Goal: Information Seeking & Learning: Understand process/instructions

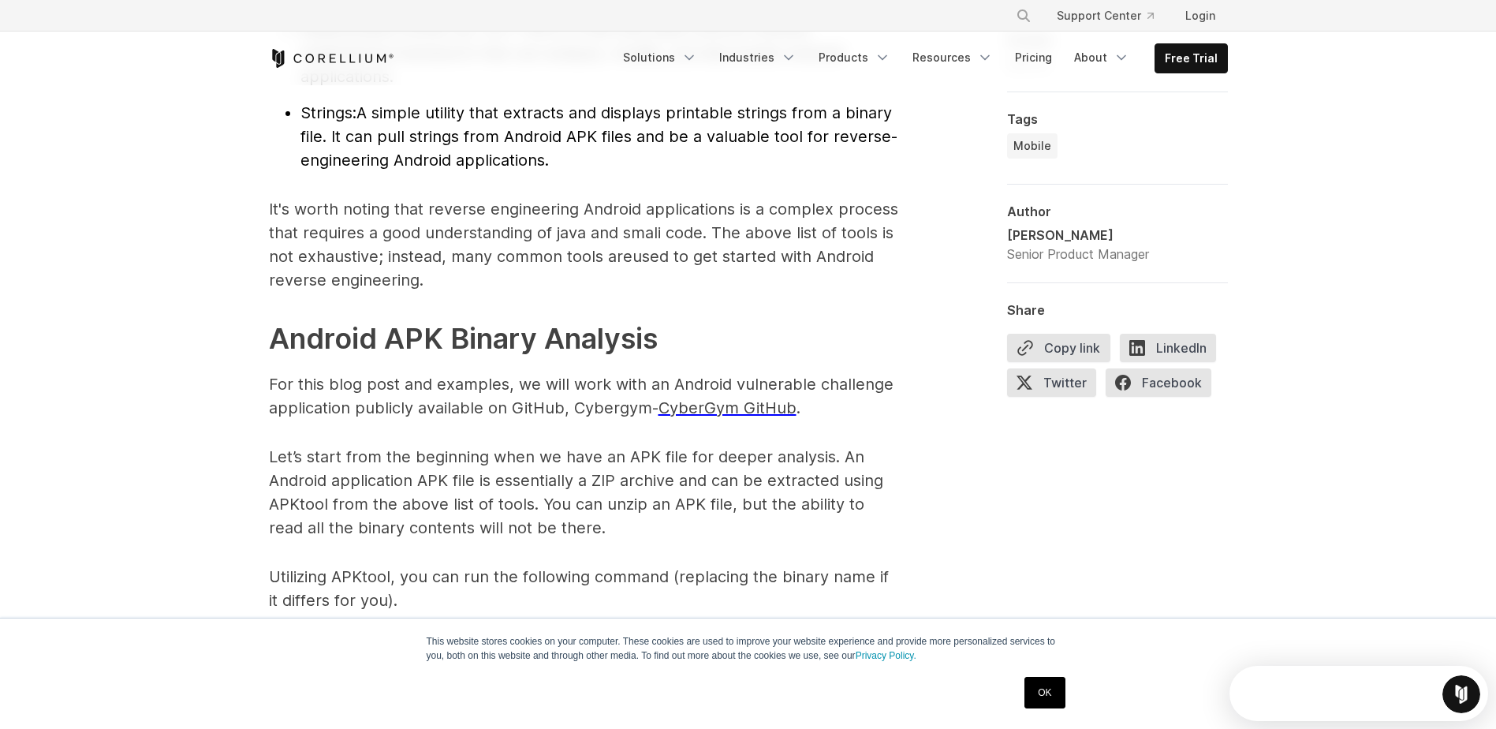
click at [1045, 703] on link "OK" at bounding box center [1045, 693] width 40 height 32
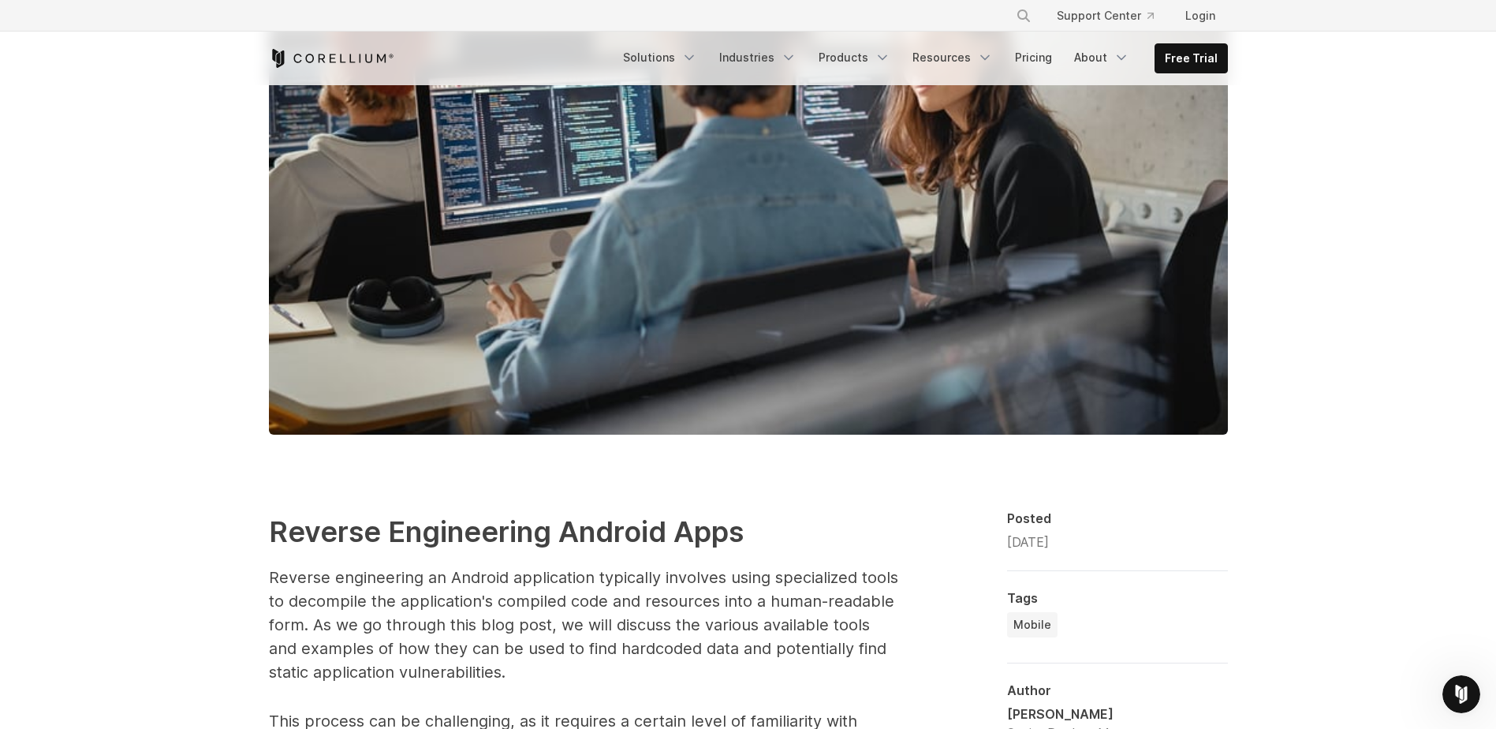
scroll to position [417, 0]
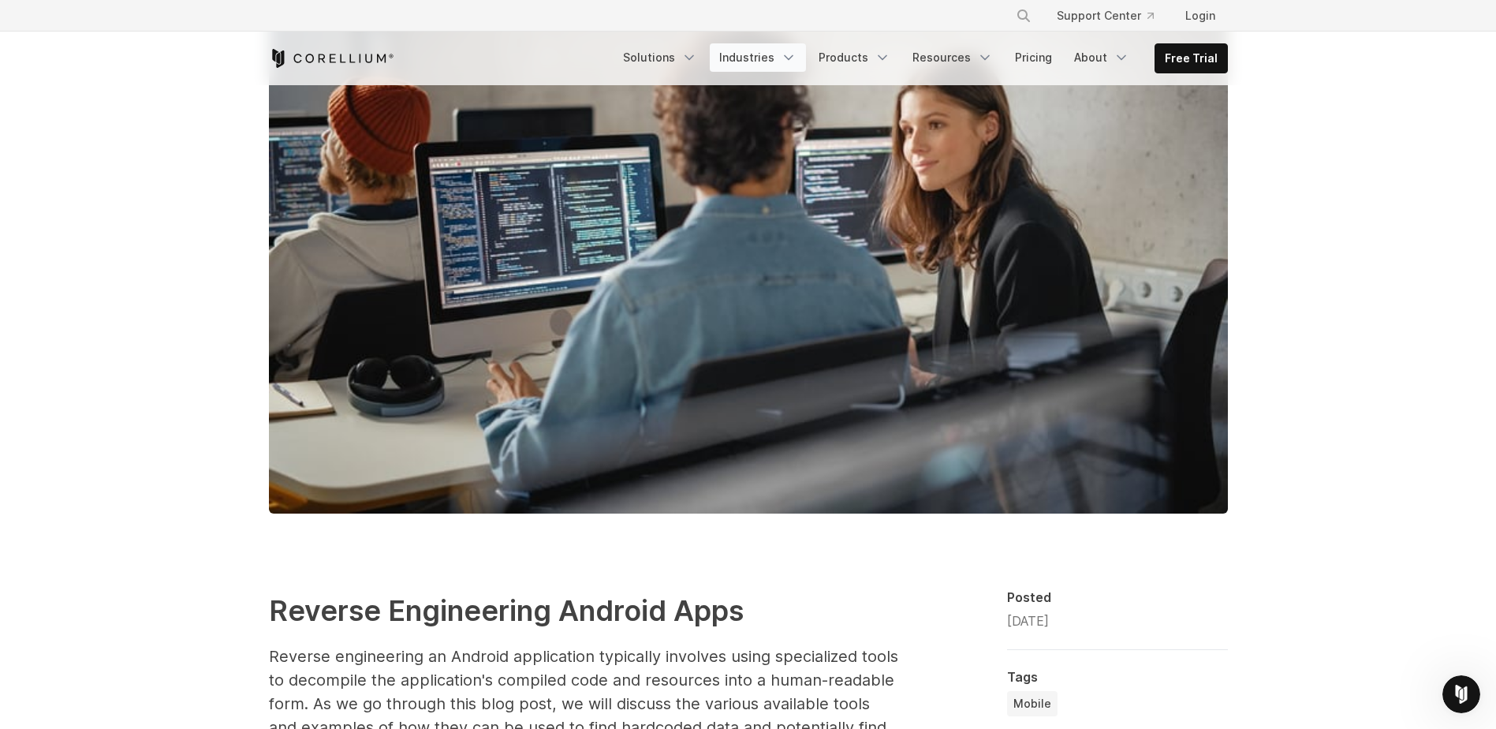
click at [779, 58] on link "Industries" at bounding box center [758, 57] width 96 height 28
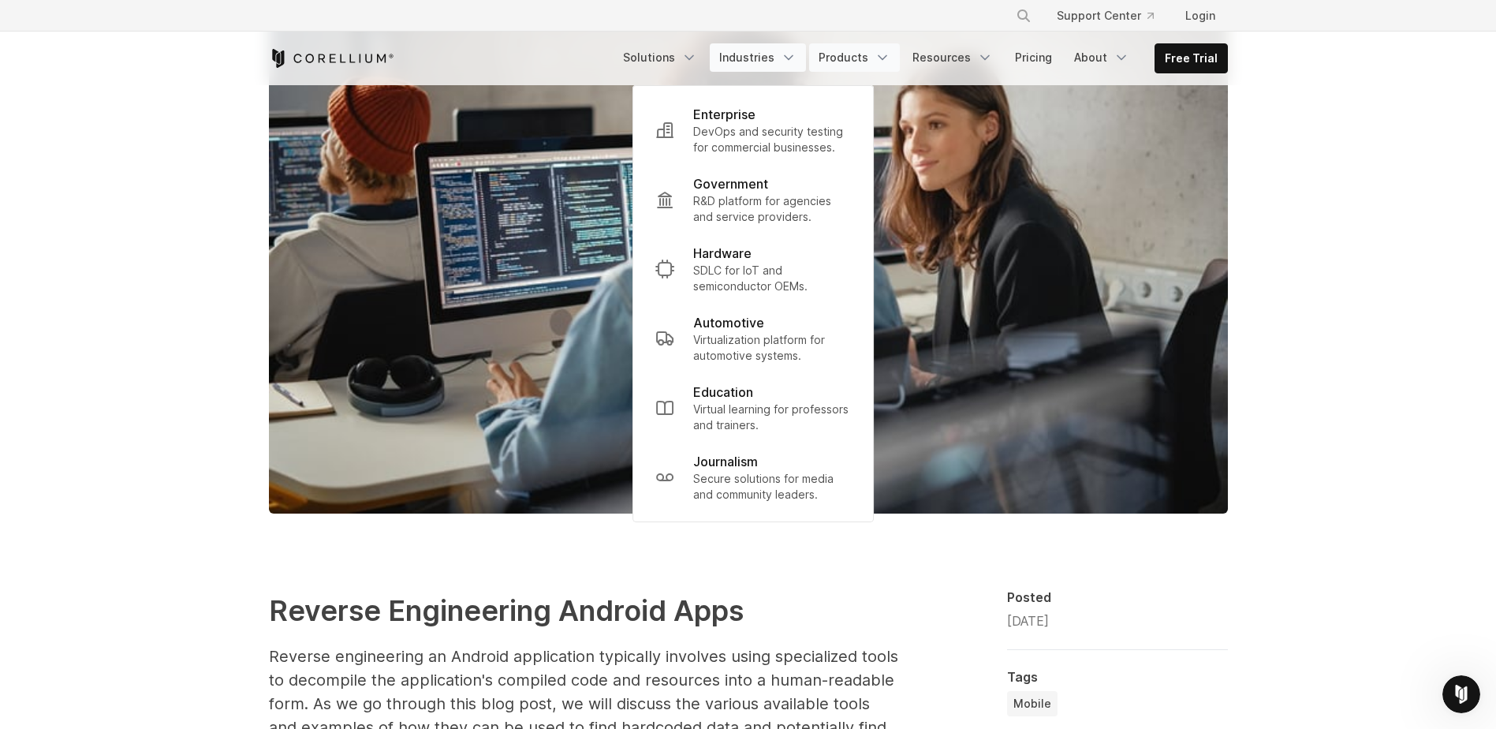
click at [879, 58] on link "Products" at bounding box center [854, 57] width 91 height 28
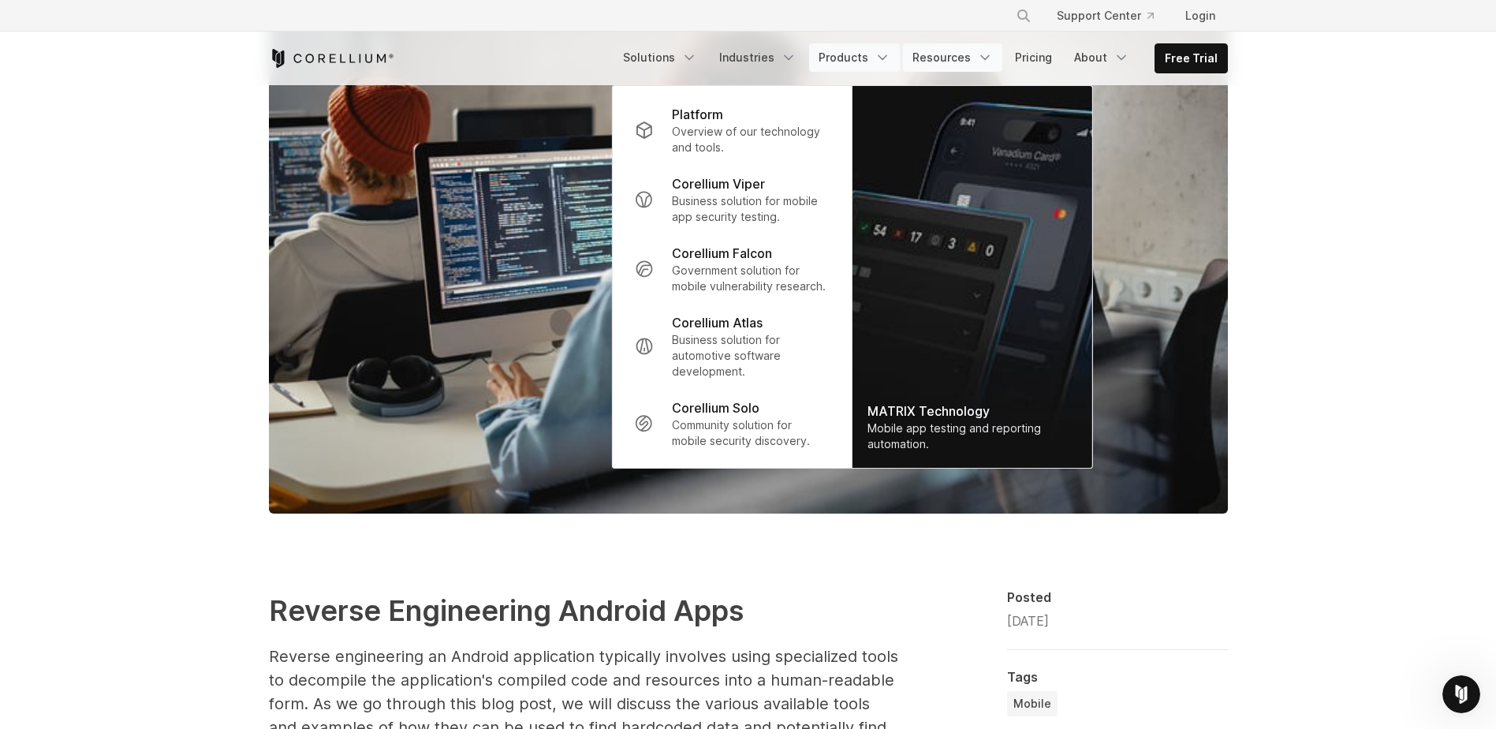
click at [984, 54] on icon "Navigation Menu" at bounding box center [985, 58] width 16 height 16
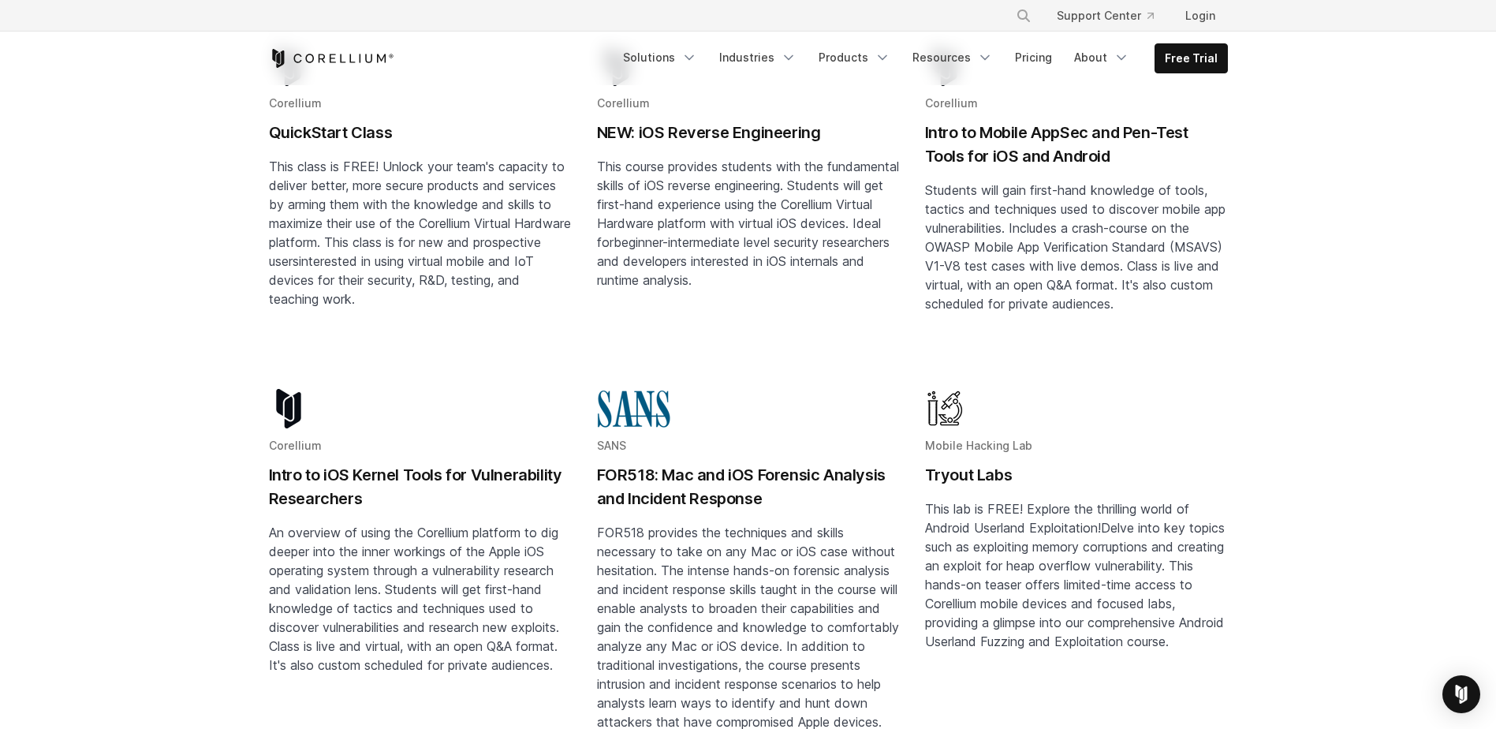
scroll to position [237, 0]
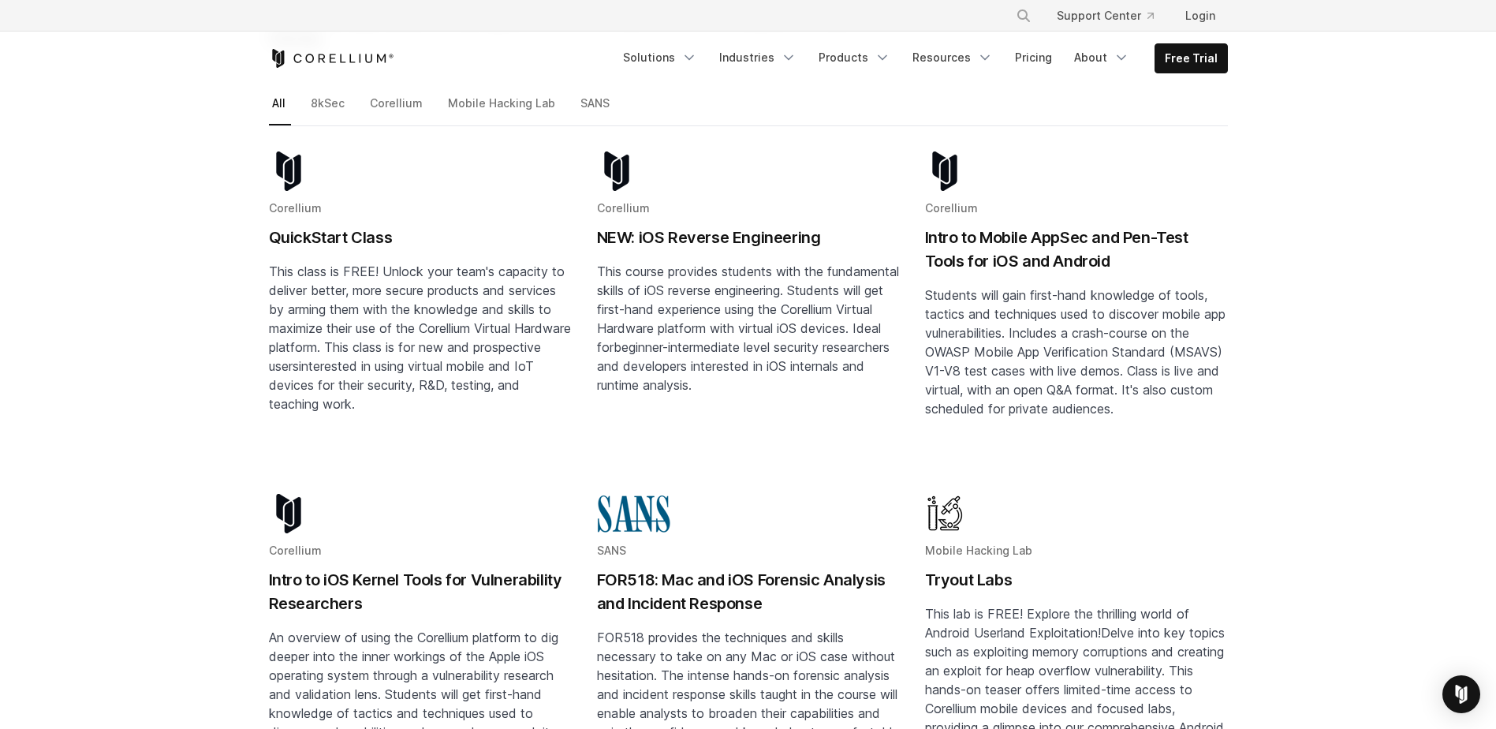
click at [963, 287] on span "Students will gain first-hand knowledge of tools, tactics and techniques used t…" at bounding box center [1075, 351] width 301 height 129
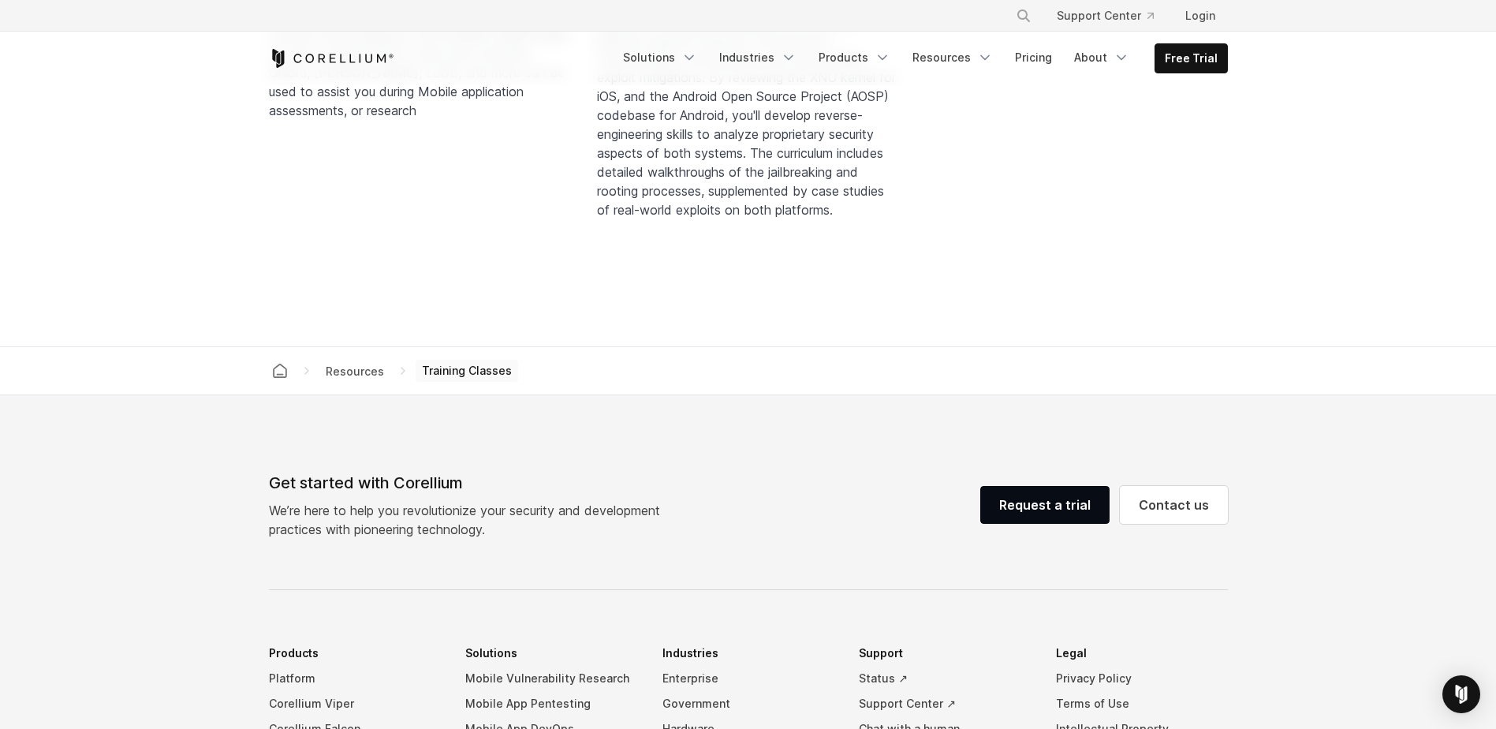
scroll to position [2086, 0]
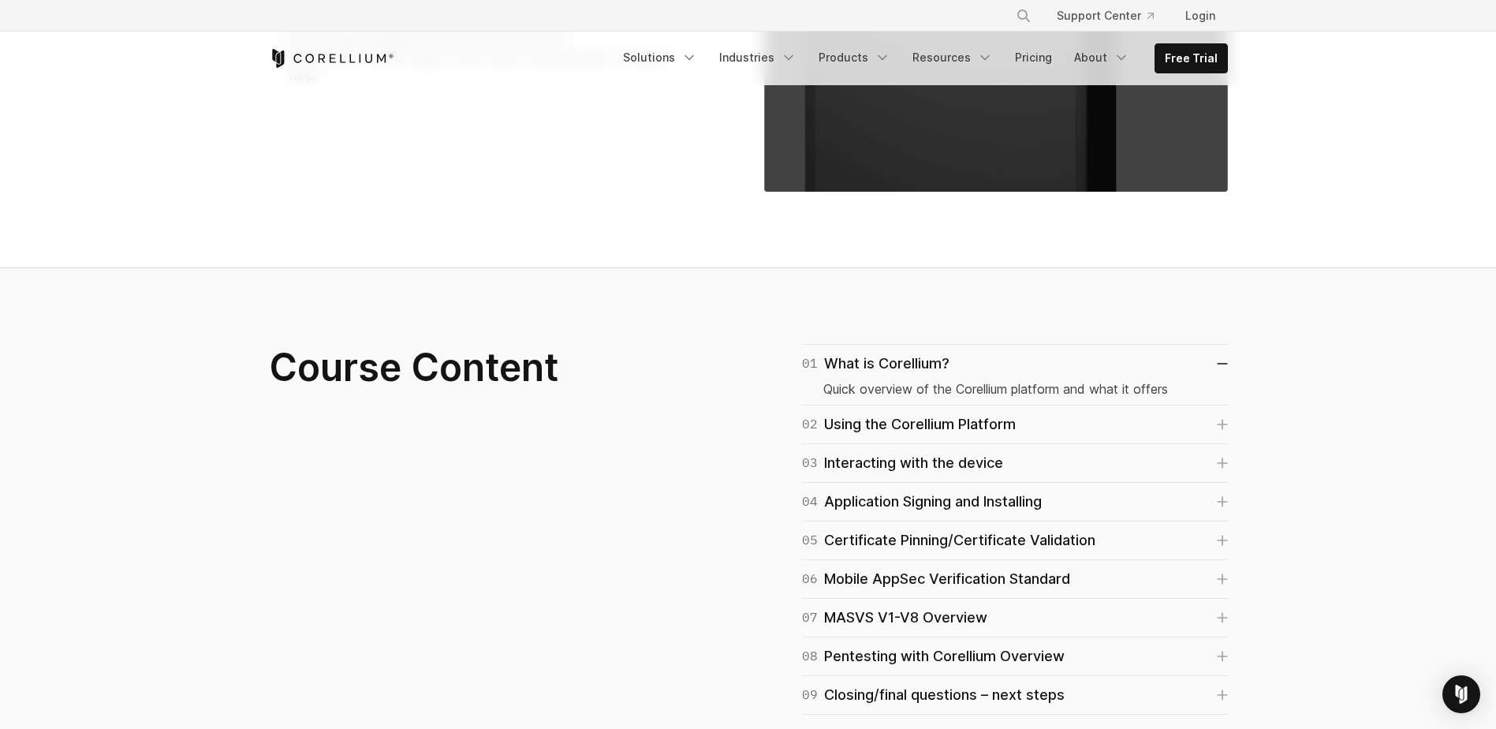
scroll to position [947, 0]
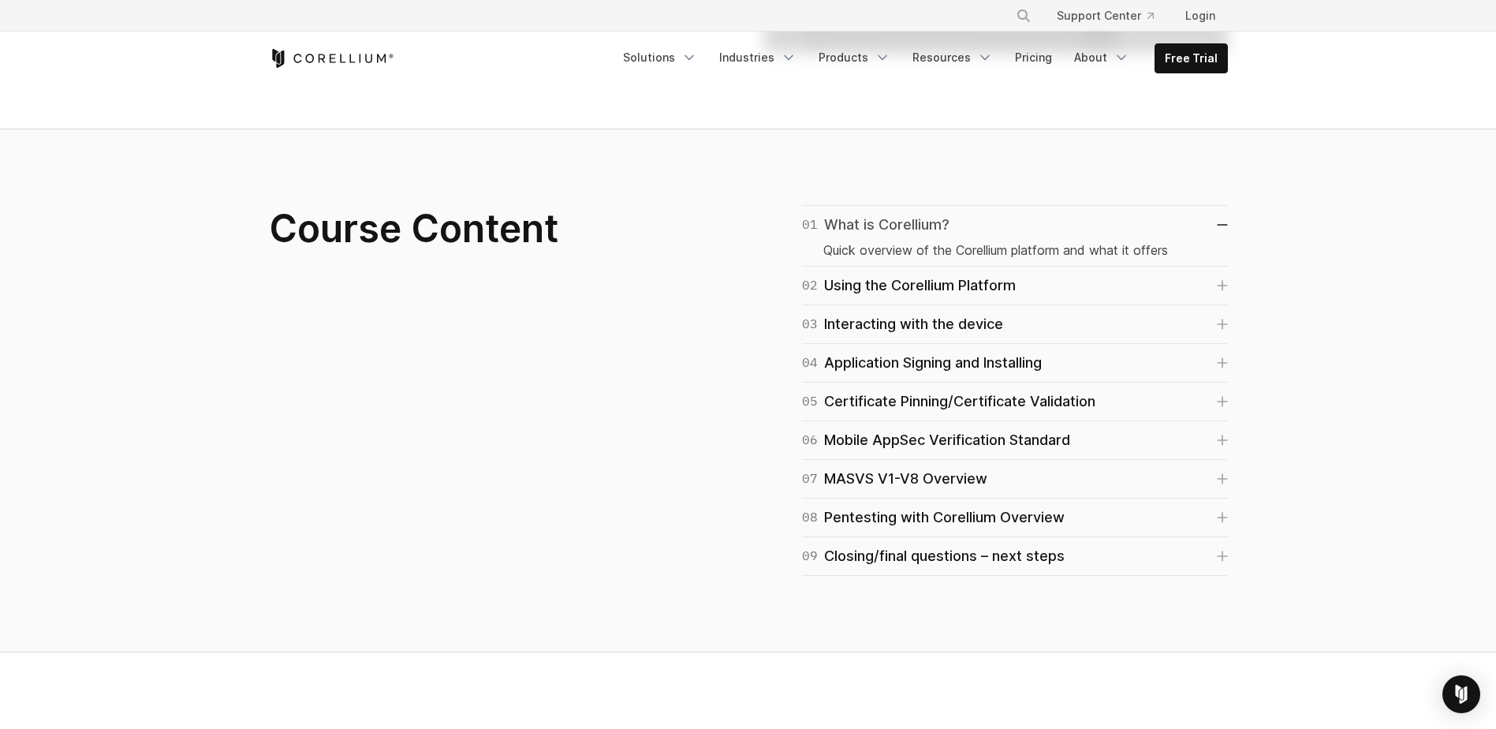
click at [1219, 225] on icon at bounding box center [1222, 225] width 9 height 0
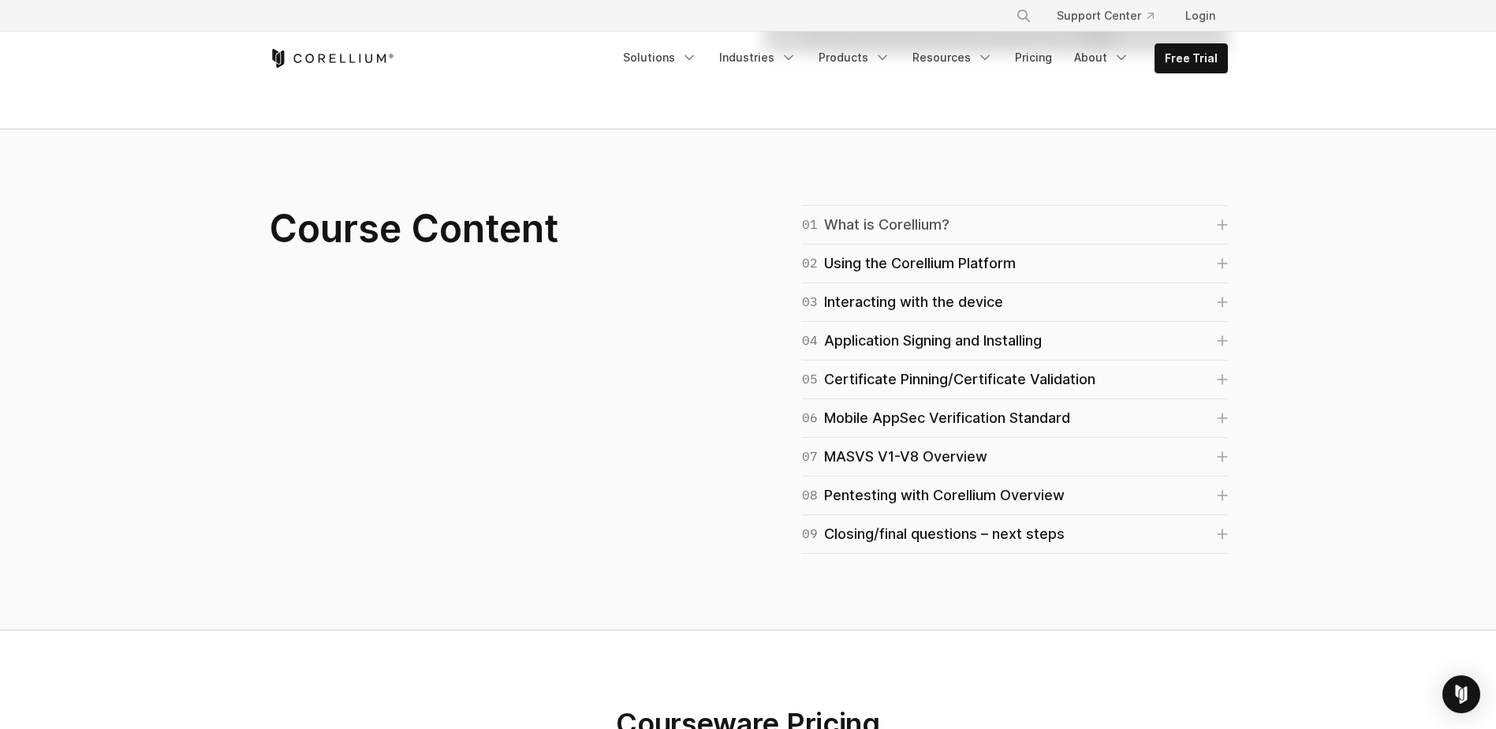
click at [1219, 224] on icon at bounding box center [1222, 224] width 9 height 9
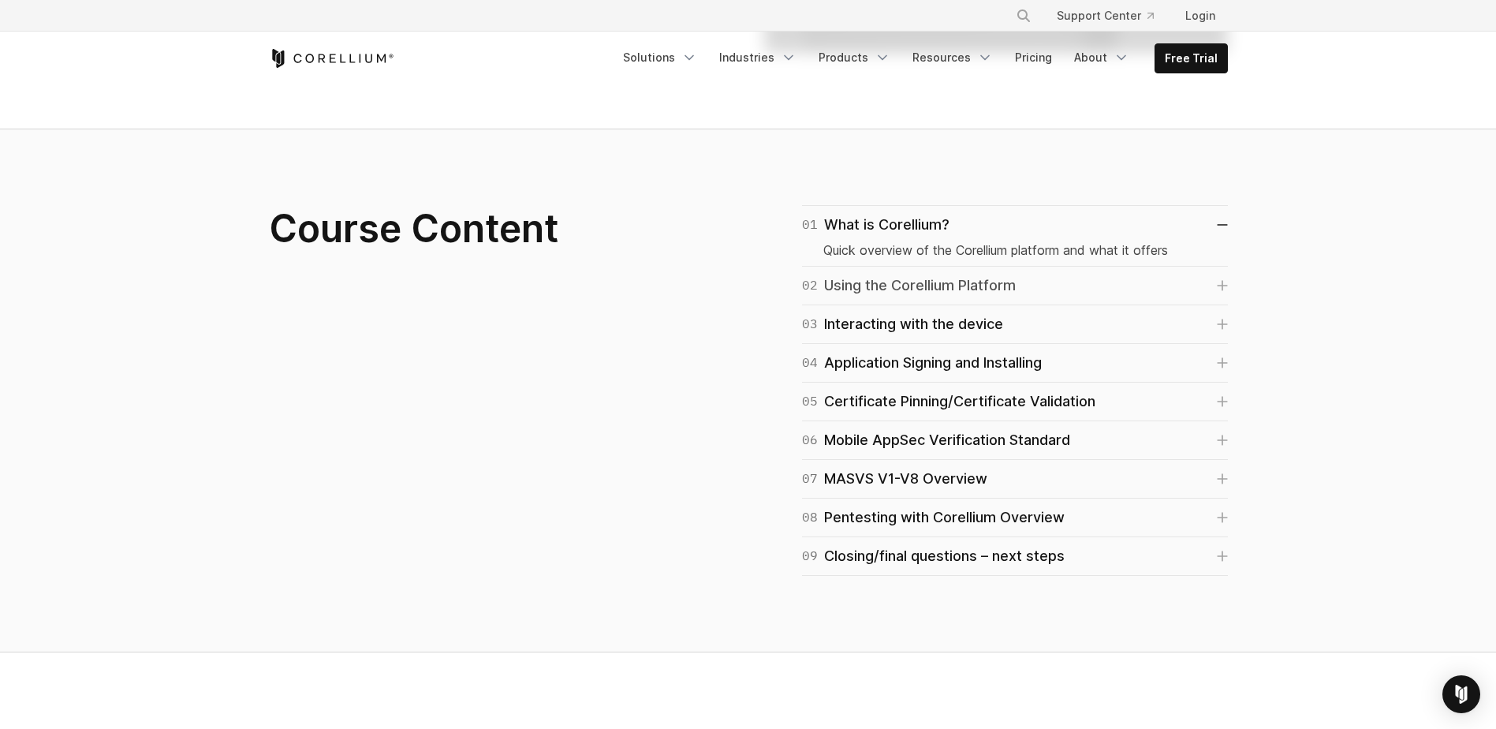
click at [1217, 284] on icon at bounding box center [1222, 285] width 11 height 11
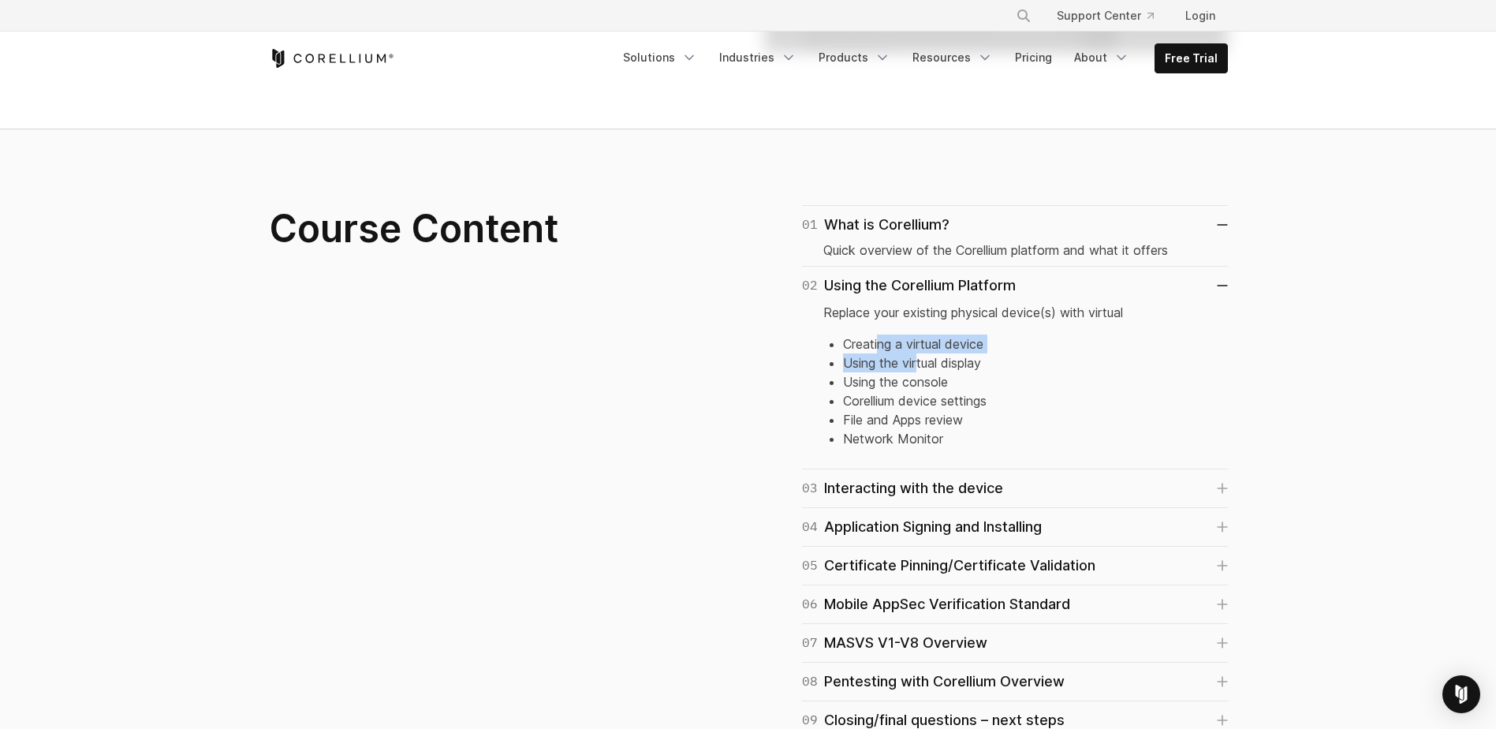
drag, startPoint x: 878, startPoint y: 339, endPoint x: 917, endPoint y: 356, distance: 42.1
click at [917, 356] on ul "Creating a virtual device Using the virtual display Using the console Corellium…" at bounding box center [1014, 391] width 383 height 114
drag, startPoint x: 917, startPoint y: 356, endPoint x: 909, endPoint y: 389, distance: 34.1
click at [909, 389] on li "Using the console" at bounding box center [1025, 381] width 364 height 19
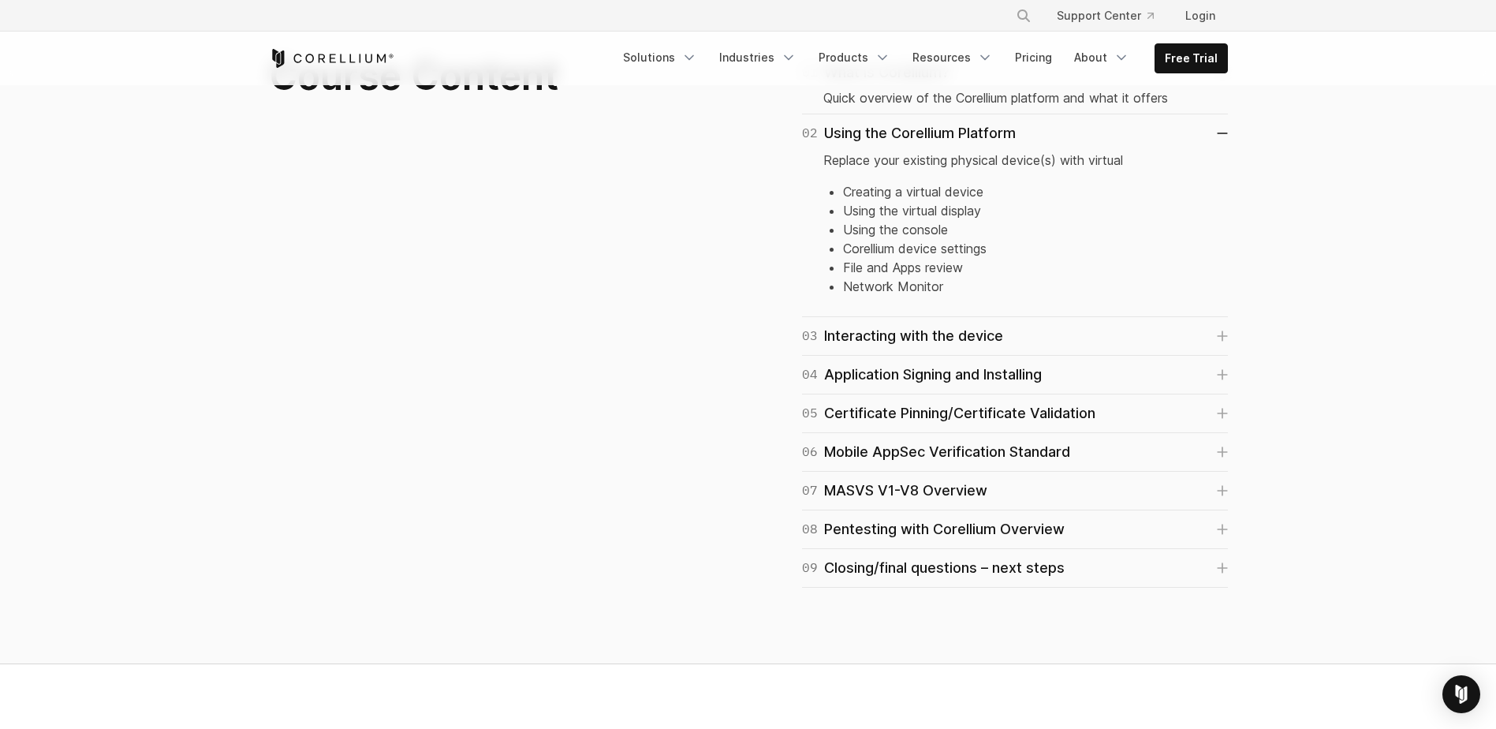
scroll to position [1104, 0]
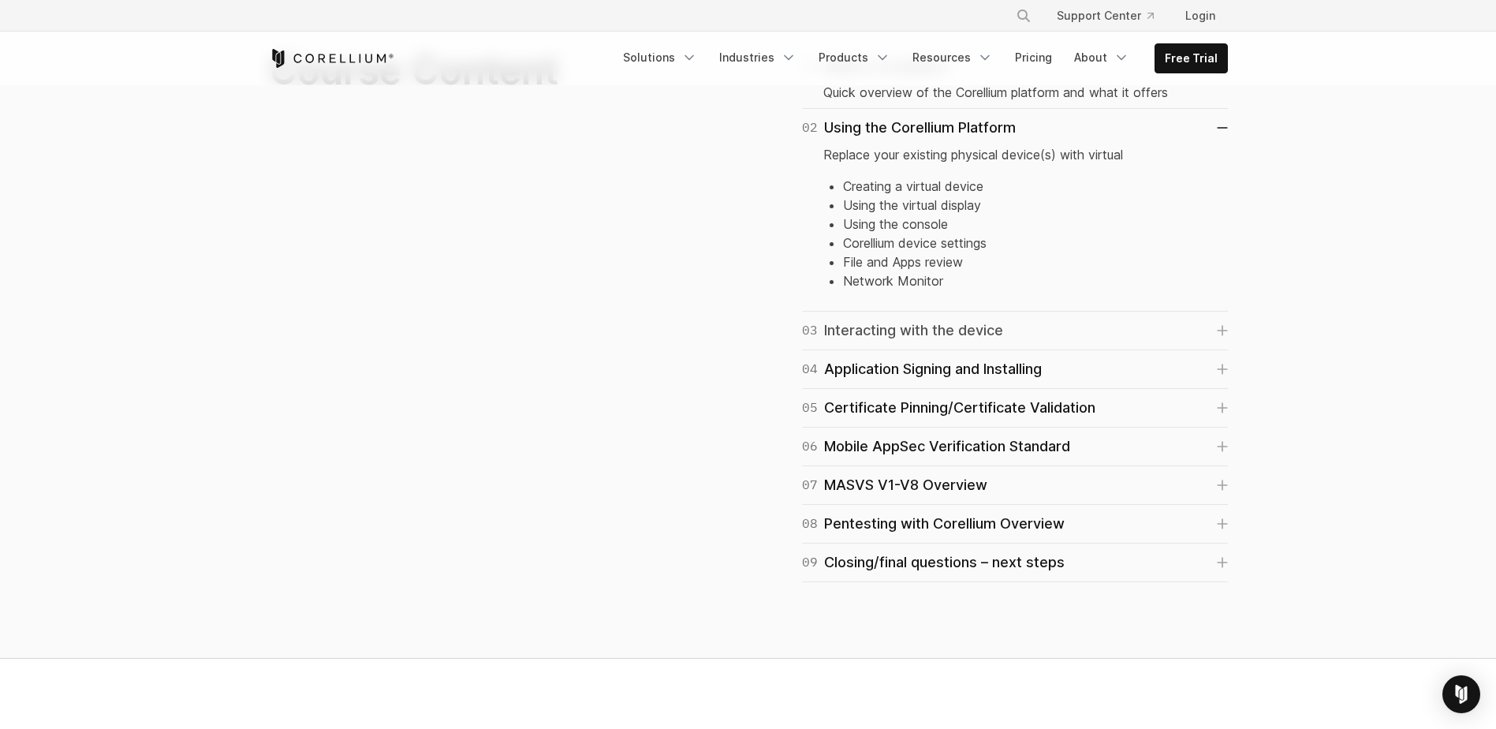
click at [934, 331] on div "03 Interacting with the device" at bounding box center [902, 330] width 201 height 22
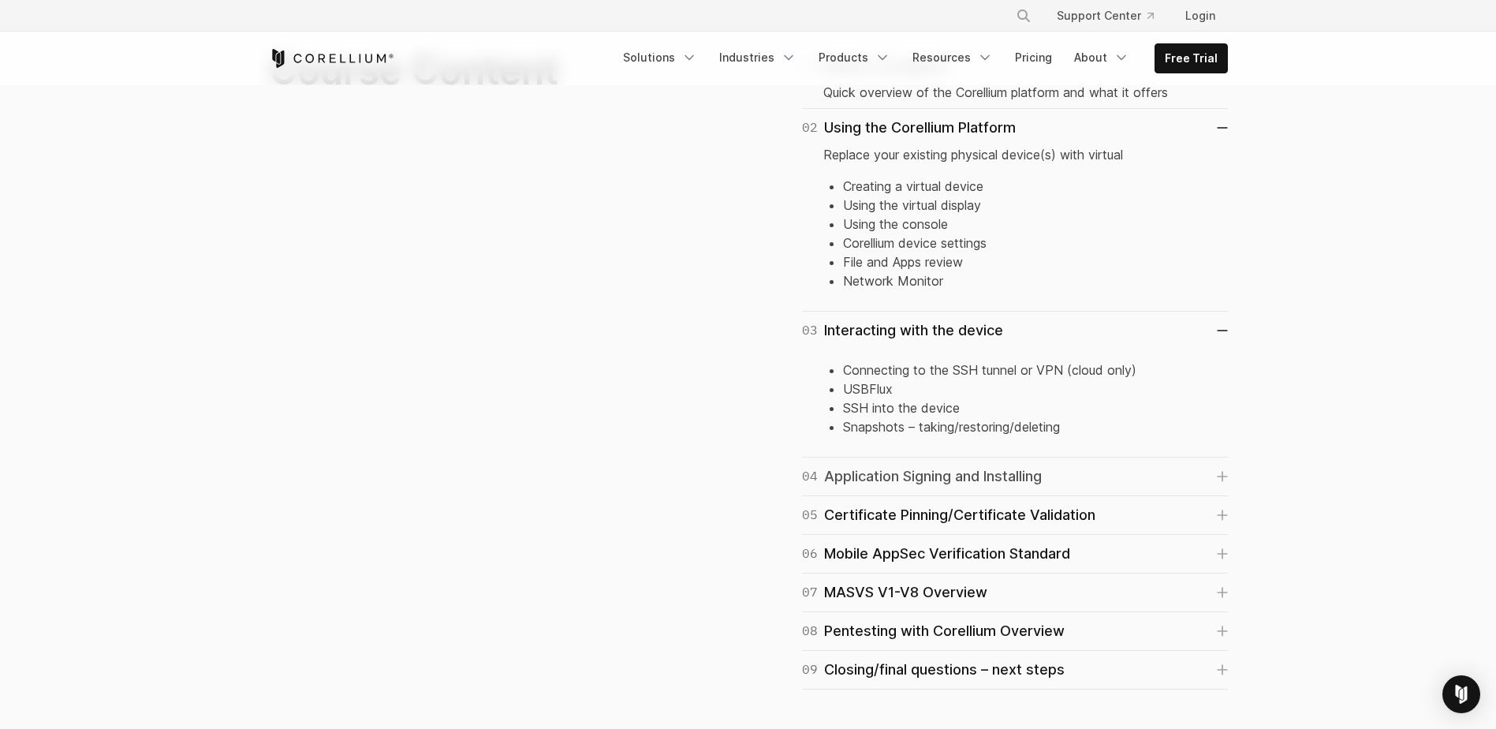
click at [902, 480] on div "04 Application Signing and Installing" at bounding box center [922, 476] width 240 height 22
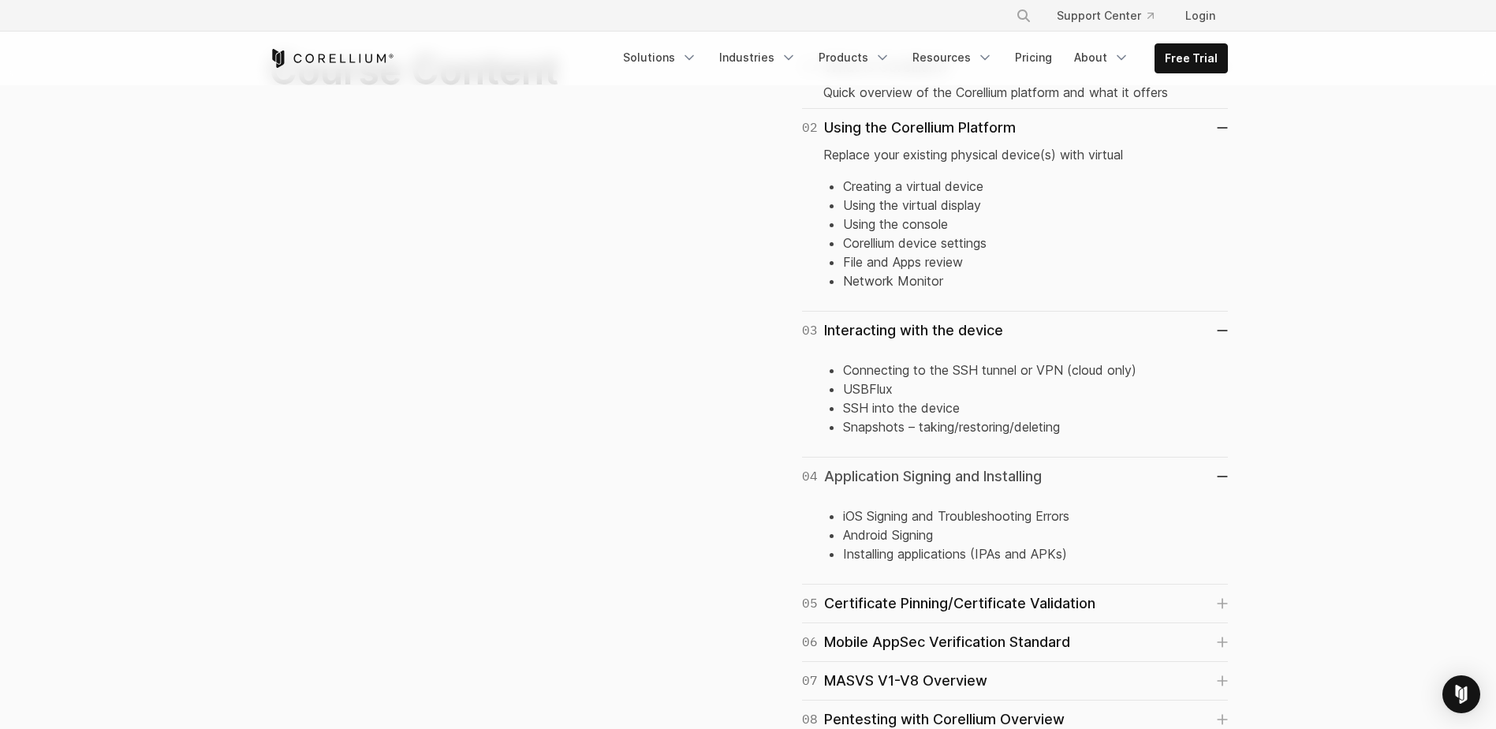
scroll to position [1262, 0]
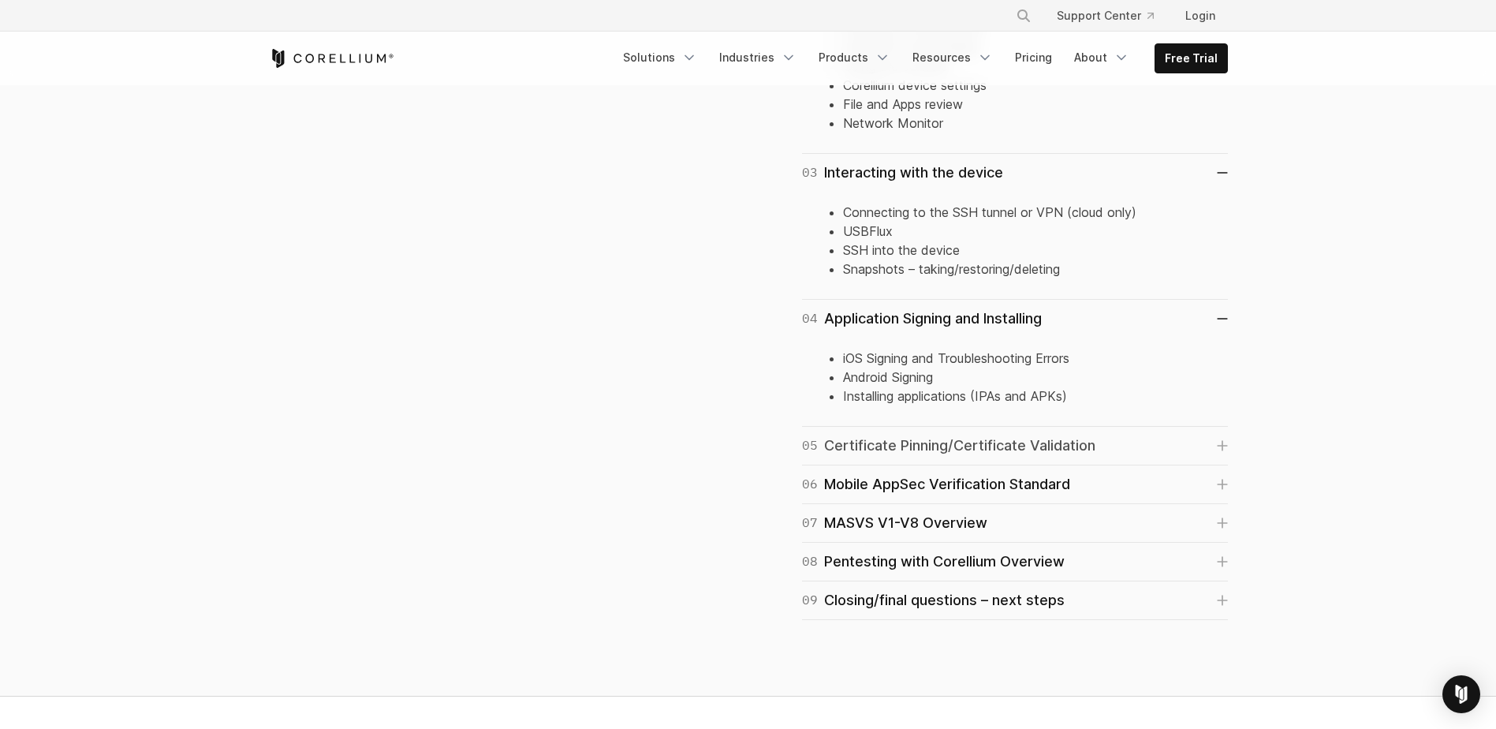
click at [904, 448] on div "05 Certificate Pinning/Certificate Validation" at bounding box center [948, 446] width 293 height 22
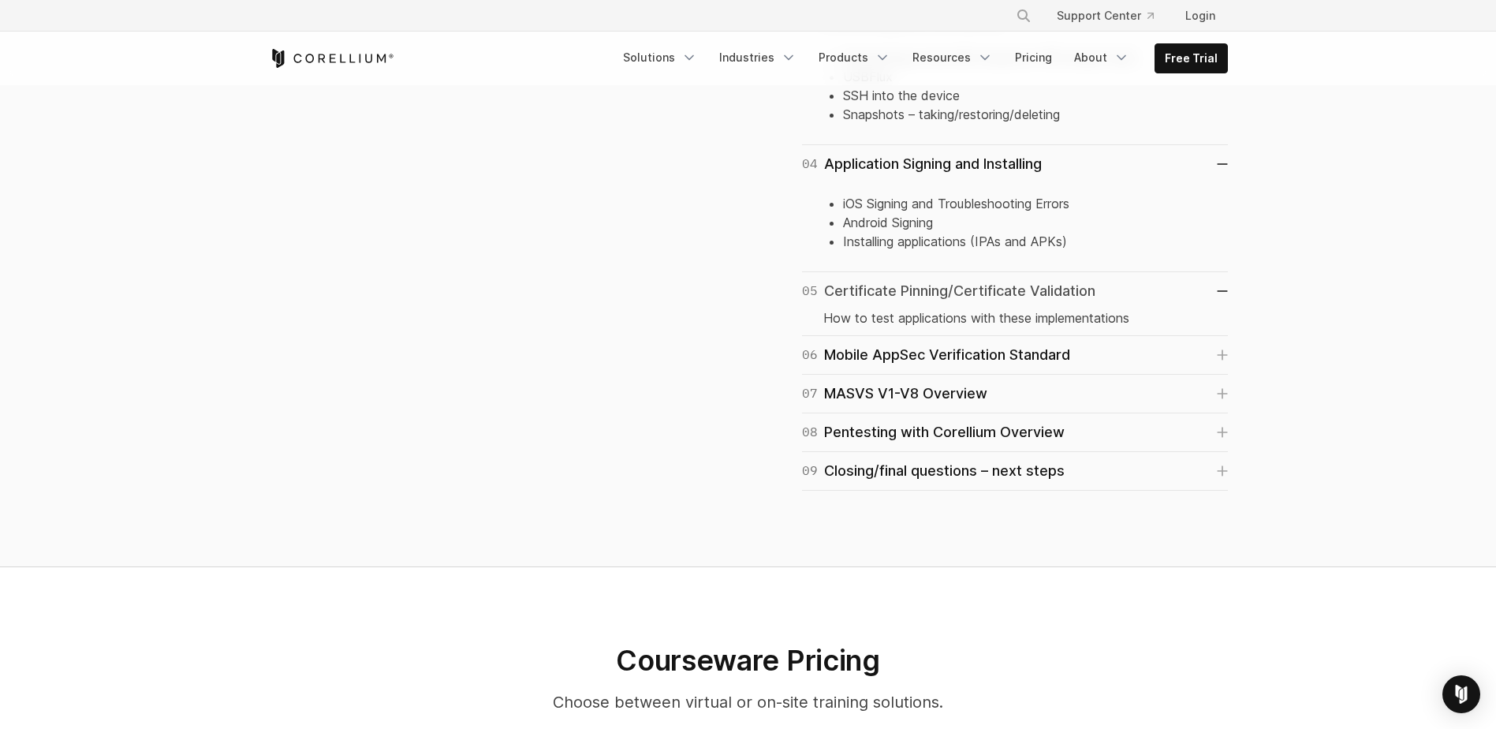
scroll to position [1420, 0]
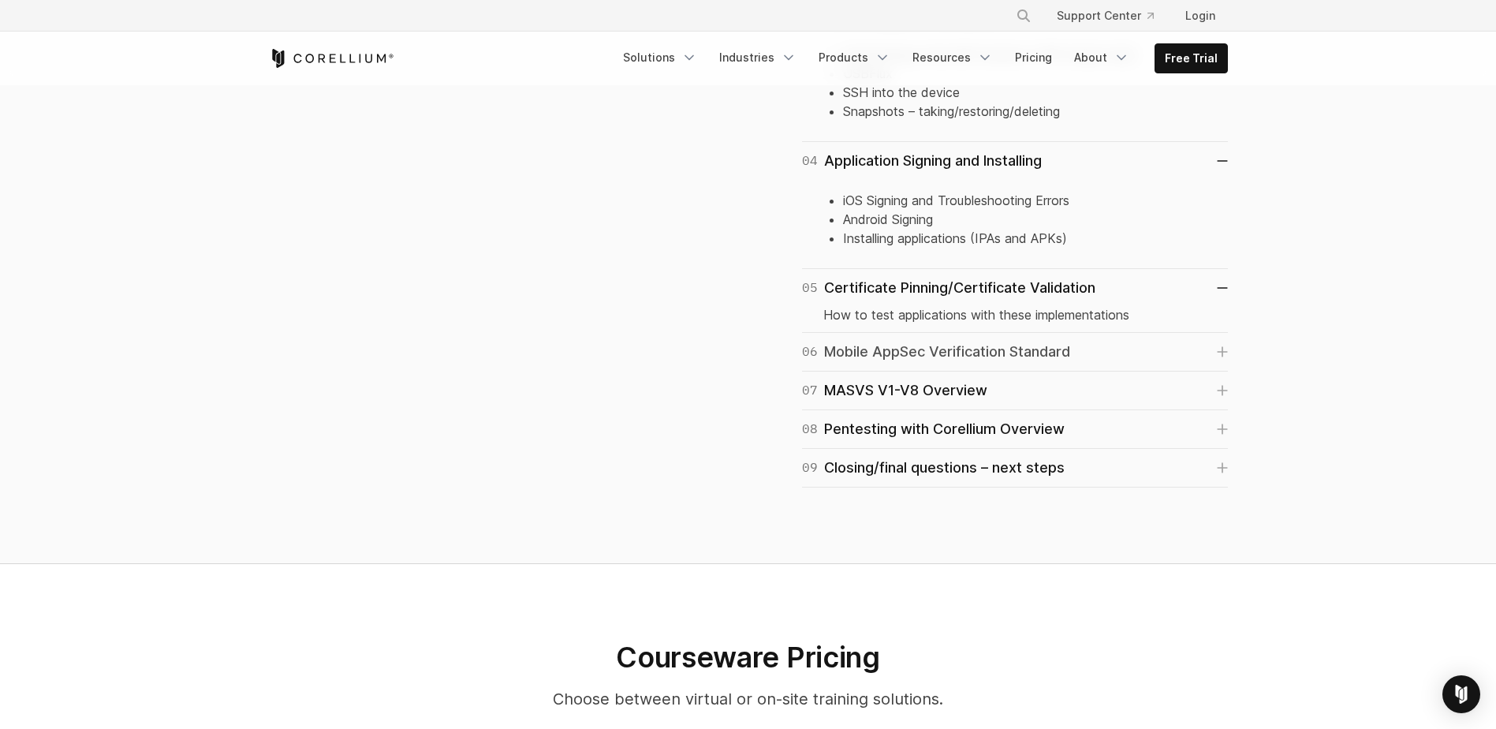
click at [894, 353] on div "06 Mobile AppSec Verification Standard" at bounding box center [936, 352] width 268 height 22
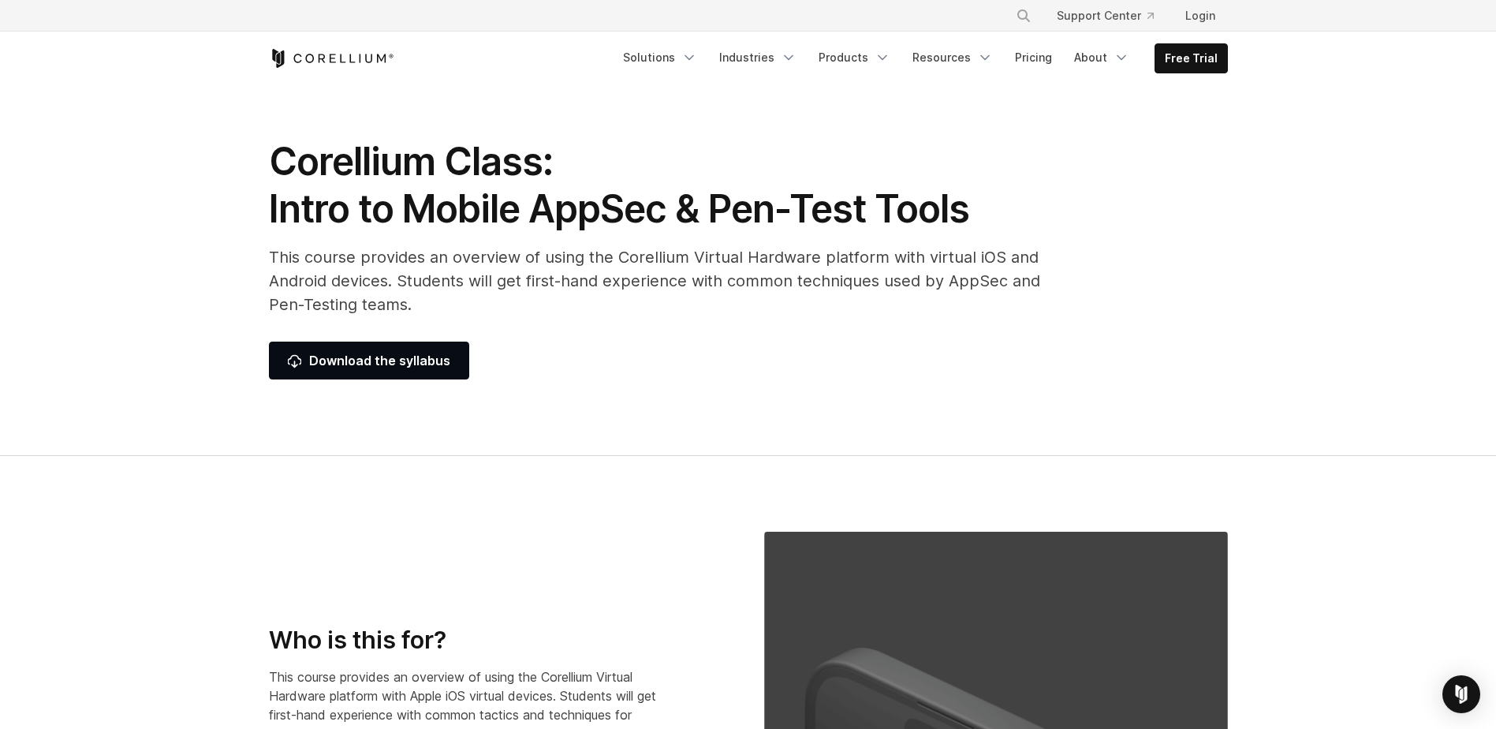
scroll to position [0, 0]
